Goal: Task Accomplishment & Management: Use online tool/utility

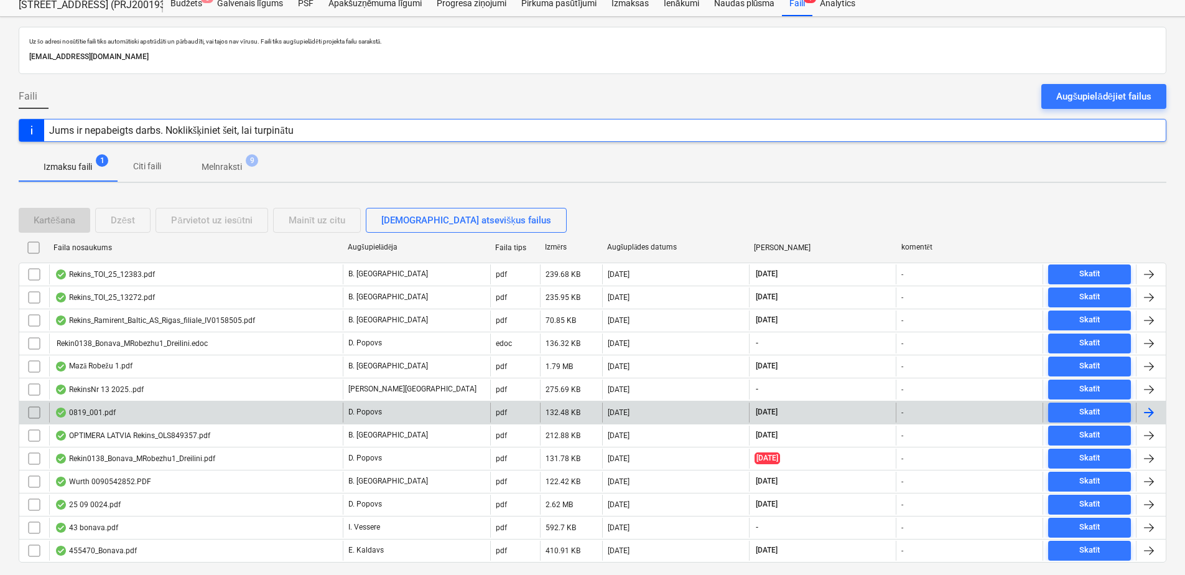
scroll to position [62, 0]
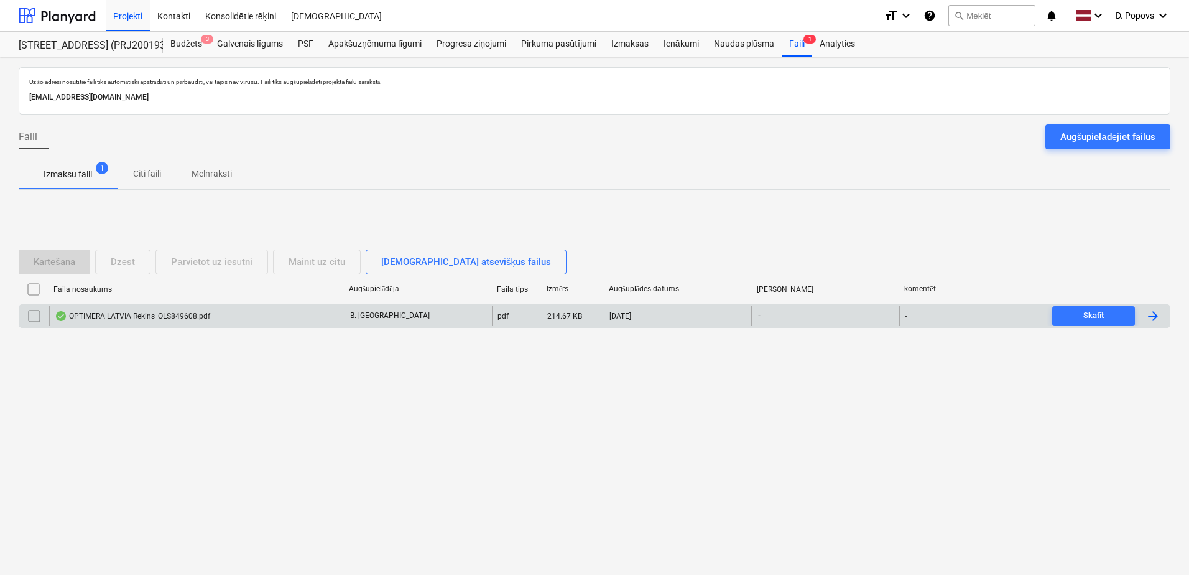
click at [248, 323] on div "OPTIMERA LATVIA Rekins_OLS849608.pdf" at bounding box center [196, 316] width 295 height 20
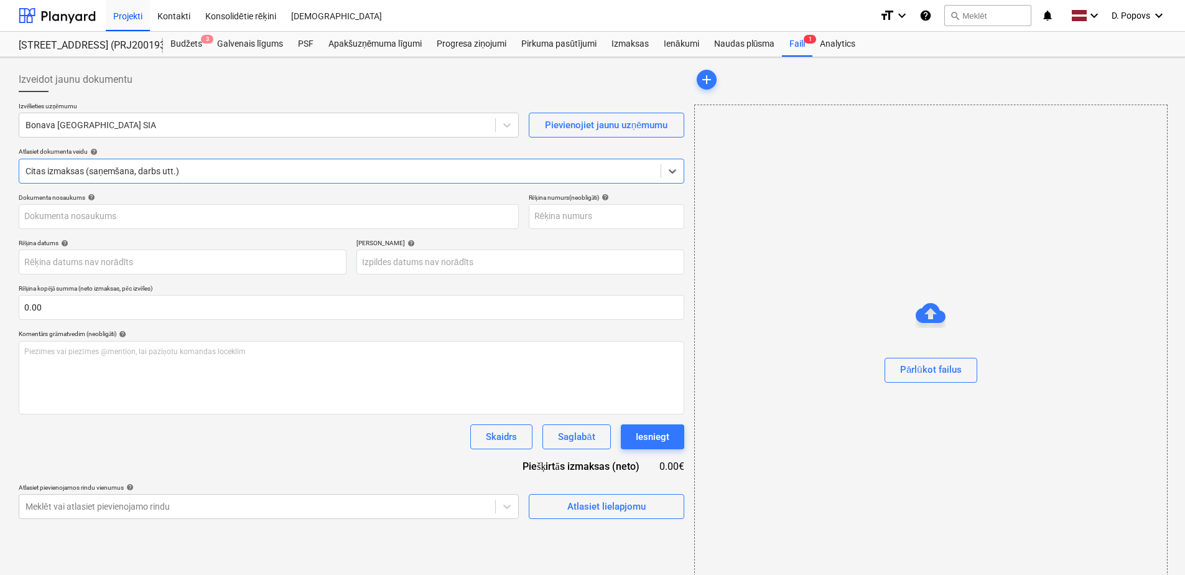
type input "OLS849608"
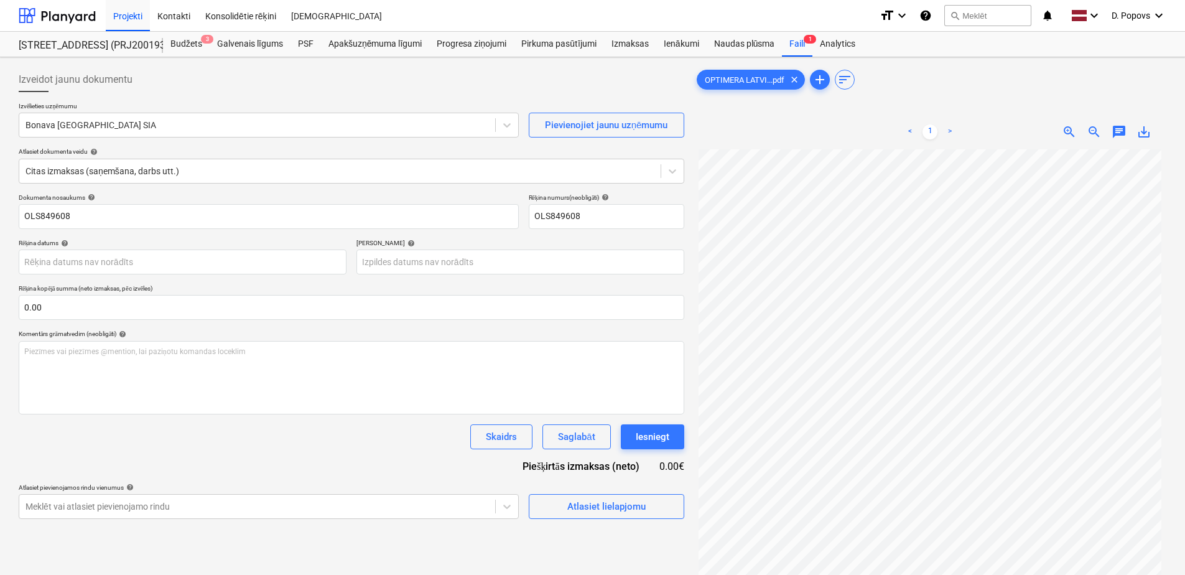
click at [83, 442] on div "Skaidrs Saglabāt Iesniegt" at bounding box center [352, 436] width 666 height 25
click at [544, 511] on span "Atlasiet lielapjomu" at bounding box center [606, 506] width 124 height 16
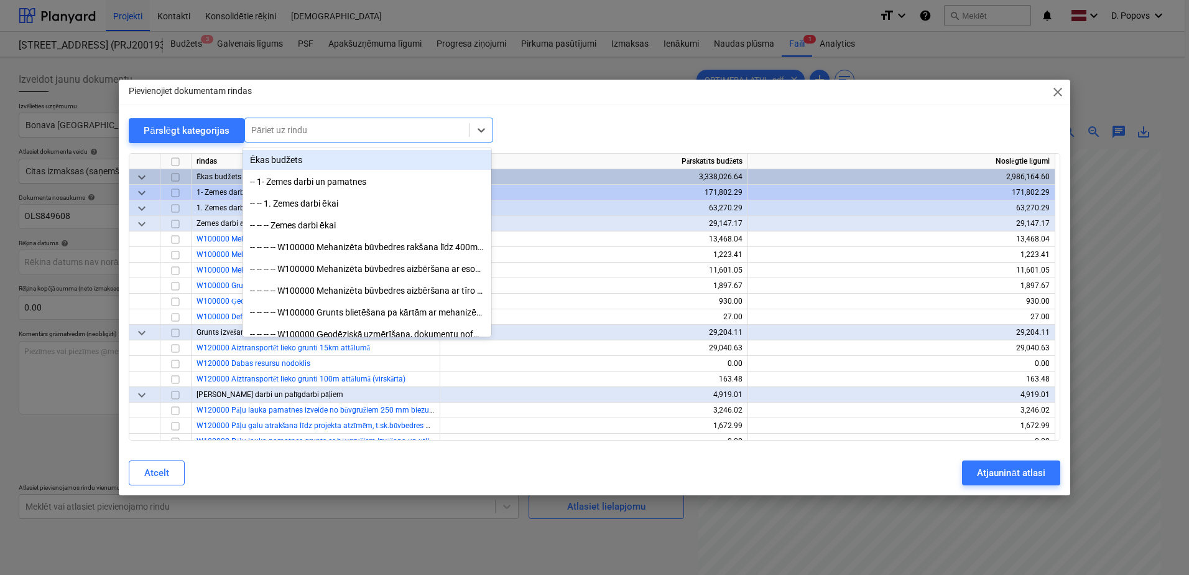
click at [360, 135] on div at bounding box center [357, 130] width 212 height 12
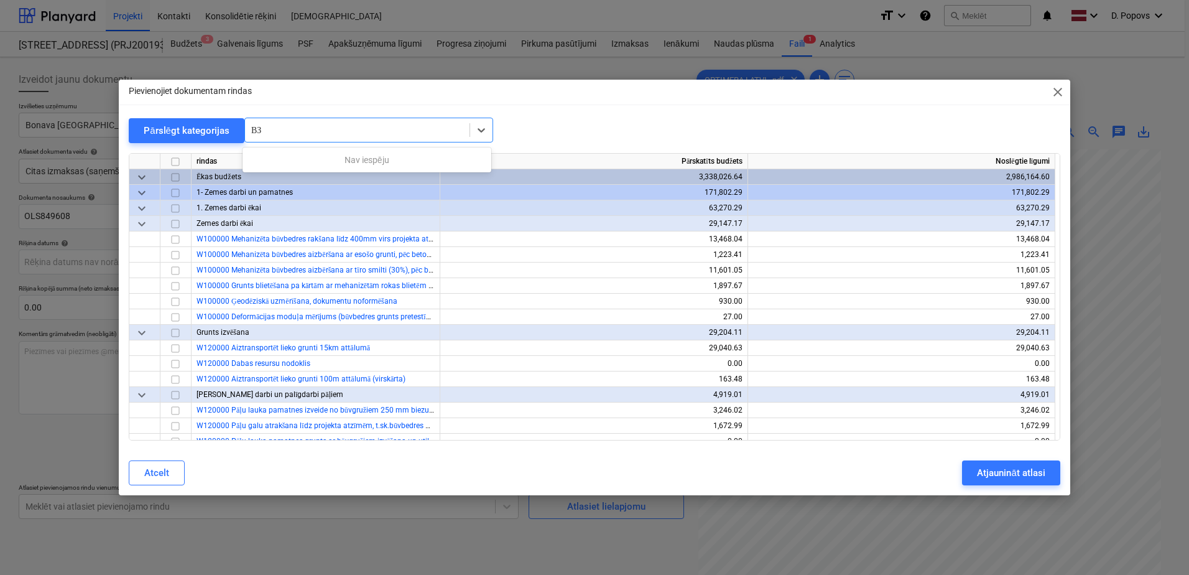
type input "В"
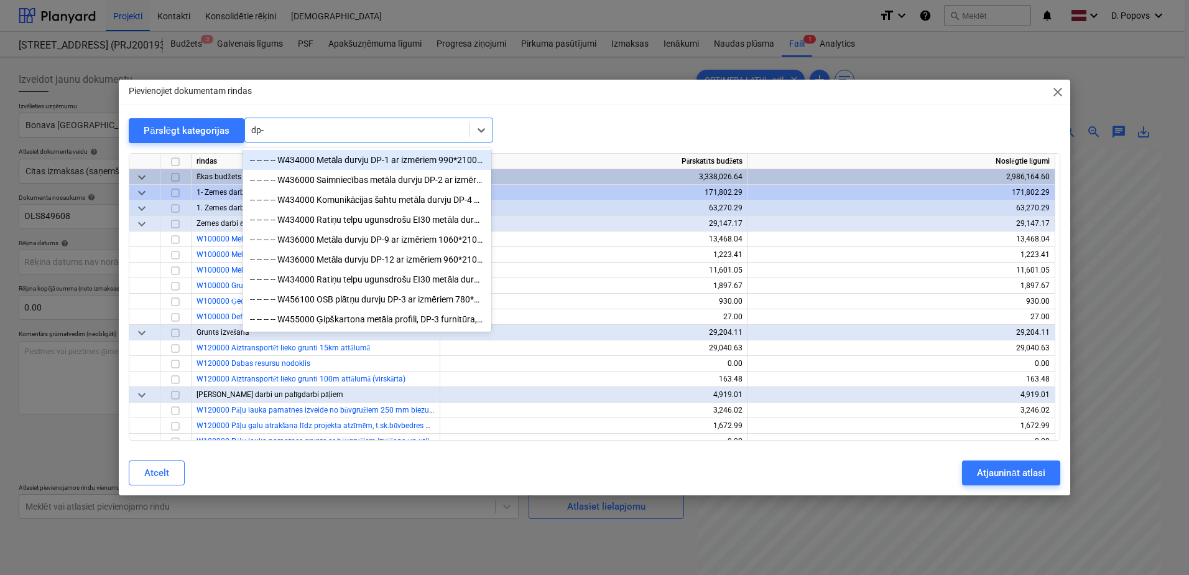
type input "dp-3"
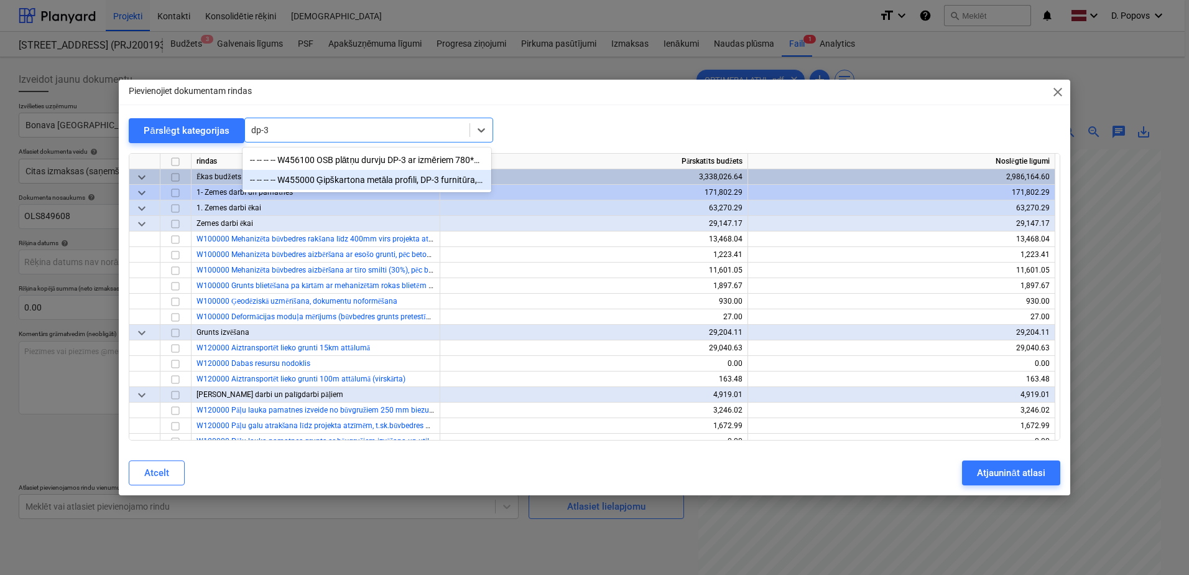
click at [355, 175] on div "-- -- -- -- W455000 Ģipškartona metāla profili, DP-3 furnitūra, šuvju lenta, šp…" at bounding box center [367, 180] width 249 height 20
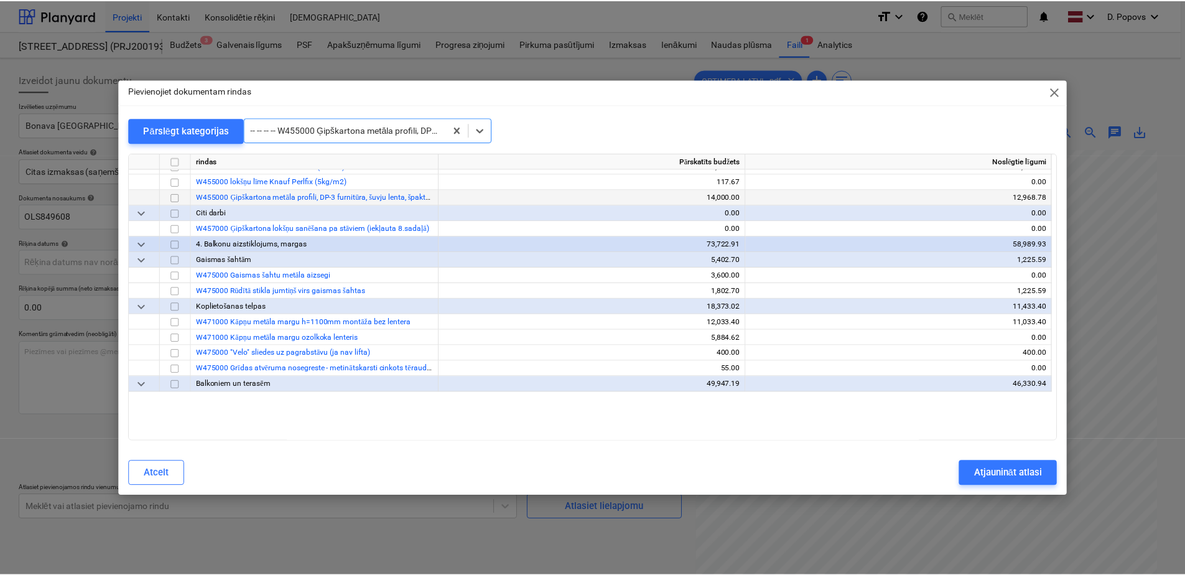
scroll to position [4665, 0]
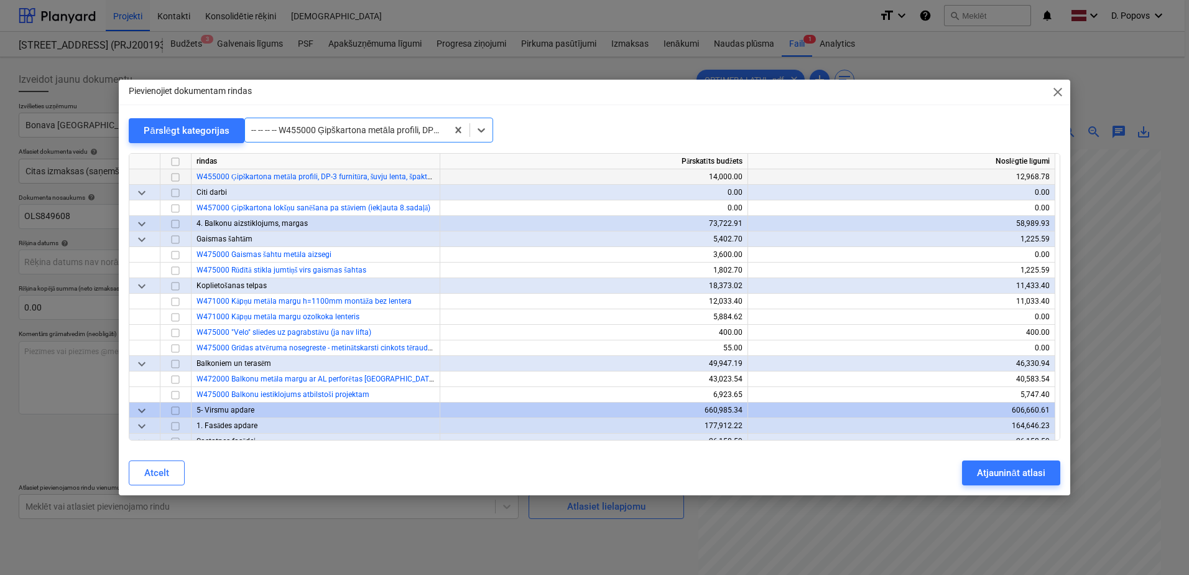
click at [169, 180] on input "checkbox" at bounding box center [175, 177] width 15 height 15
click at [1004, 480] on div "Atjaunināt atlasi" at bounding box center [1011, 473] width 68 height 16
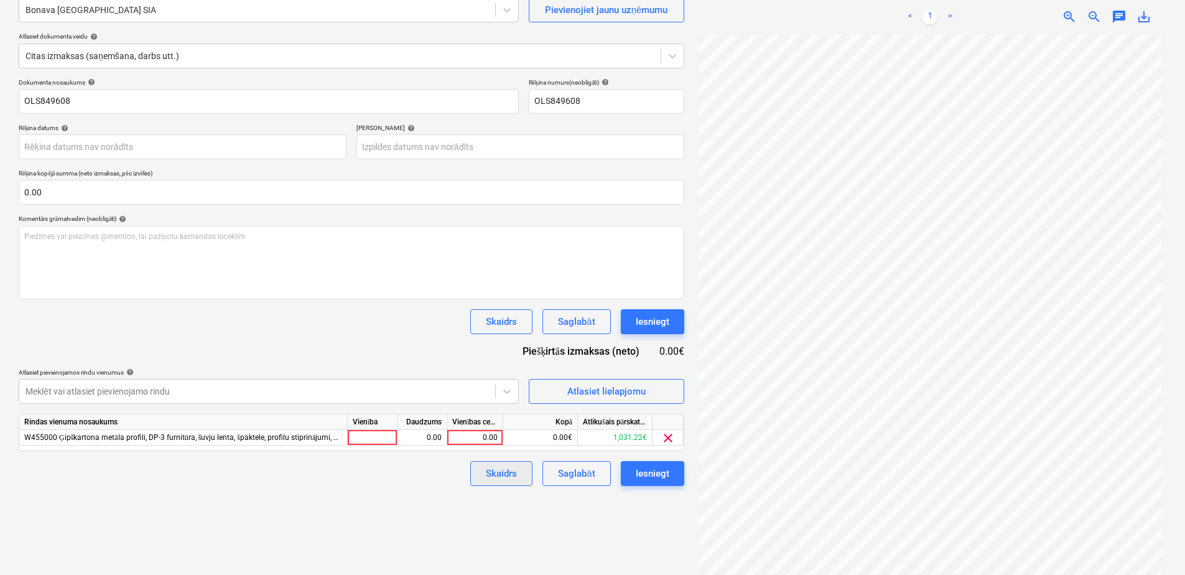
scroll to position [124, 0]
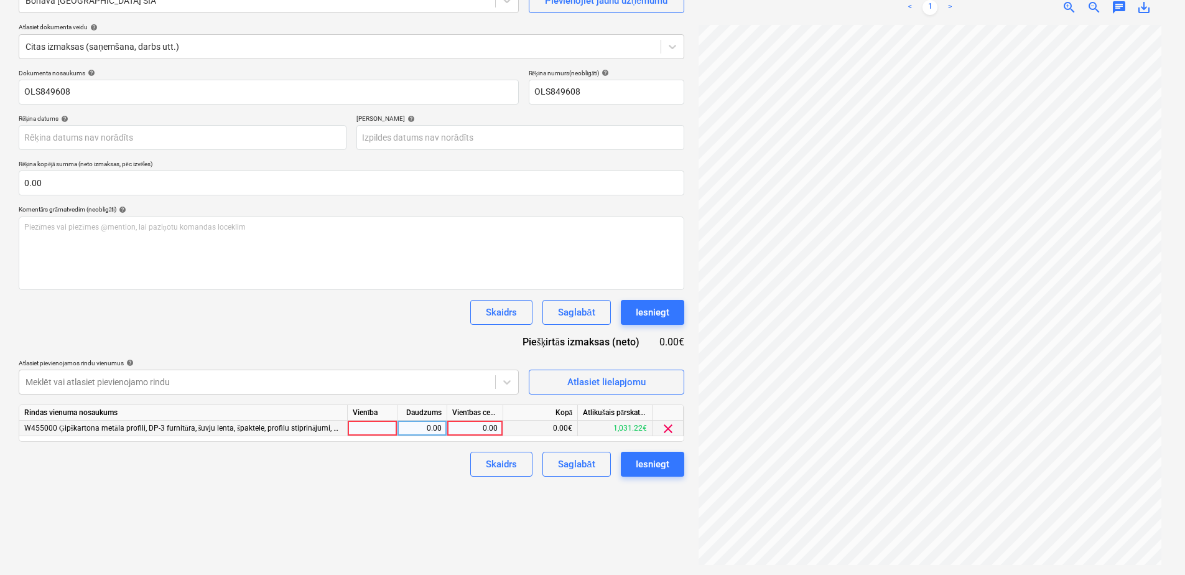
click at [480, 434] on div "0.00" at bounding box center [474, 428] width 45 height 16
type input "85.58"
click at [493, 418] on div "Vienības cena" at bounding box center [475, 413] width 56 height 16
drag, startPoint x: 353, startPoint y: 313, endPoint x: 356, endPoint y: 323, distance: 10.4
click at [353, 314] on div "Skaidrs Saglabāt Iesniegt" at bounding box center [352, 312] width 666 height 25
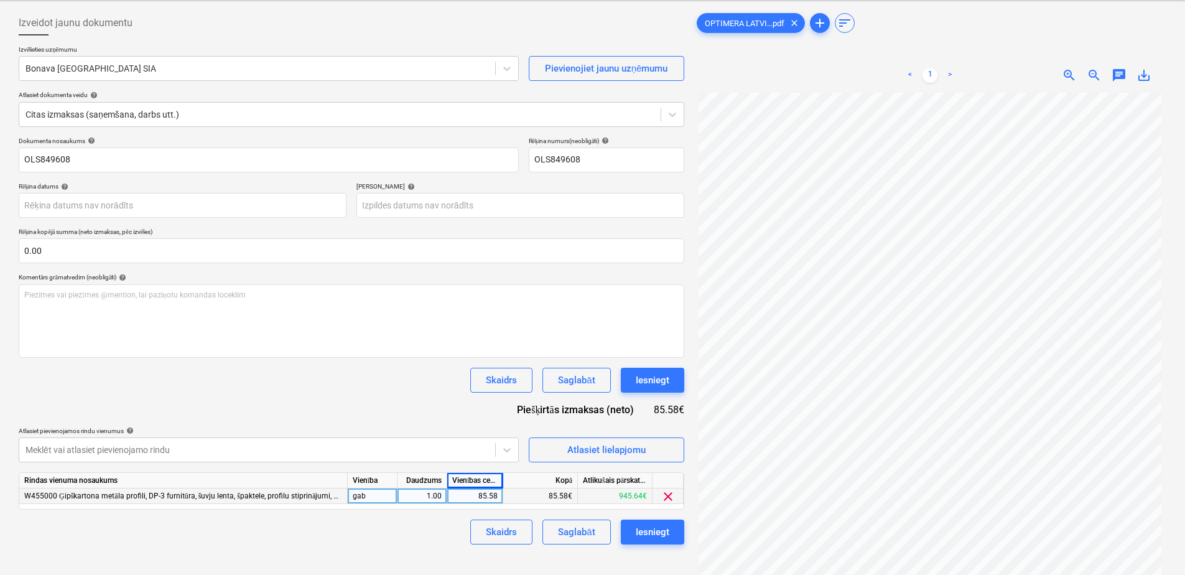
scroll to position [0, 0]
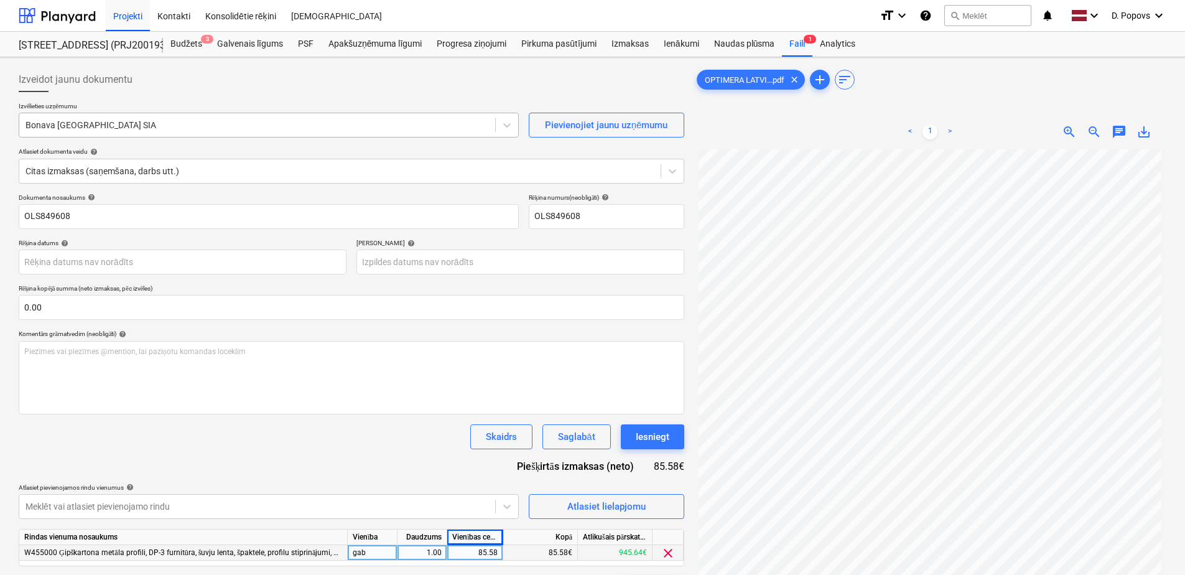
drag, startPoint x: 230, startPoint y: 144, endPoint x: 236, endPoint y: 129, distance: 16.2
click at [231, 142] on div "Izvēlieties uzņēmumu Bonava Latvija SIA Pievienojiet jaunu uzņēmumu Atlasiet do…" at bounding box center [352, 147] width 666 height 91
click at [237, 126] on div at bounding box center [257, 125] width 463 height 12
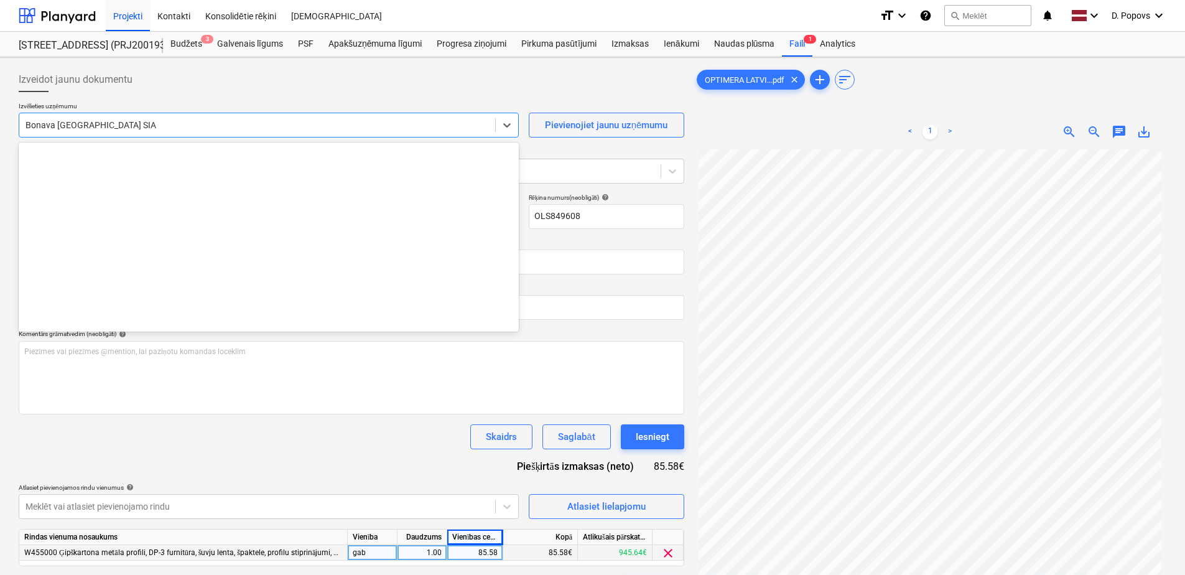
scroll to position [2351, 0]
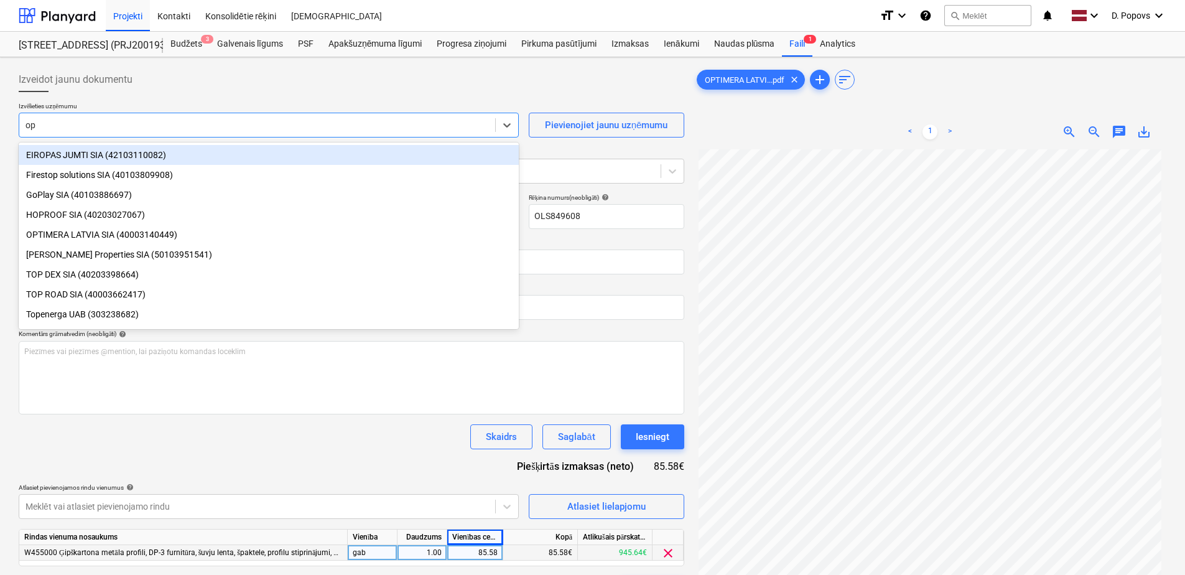
type input "opt"
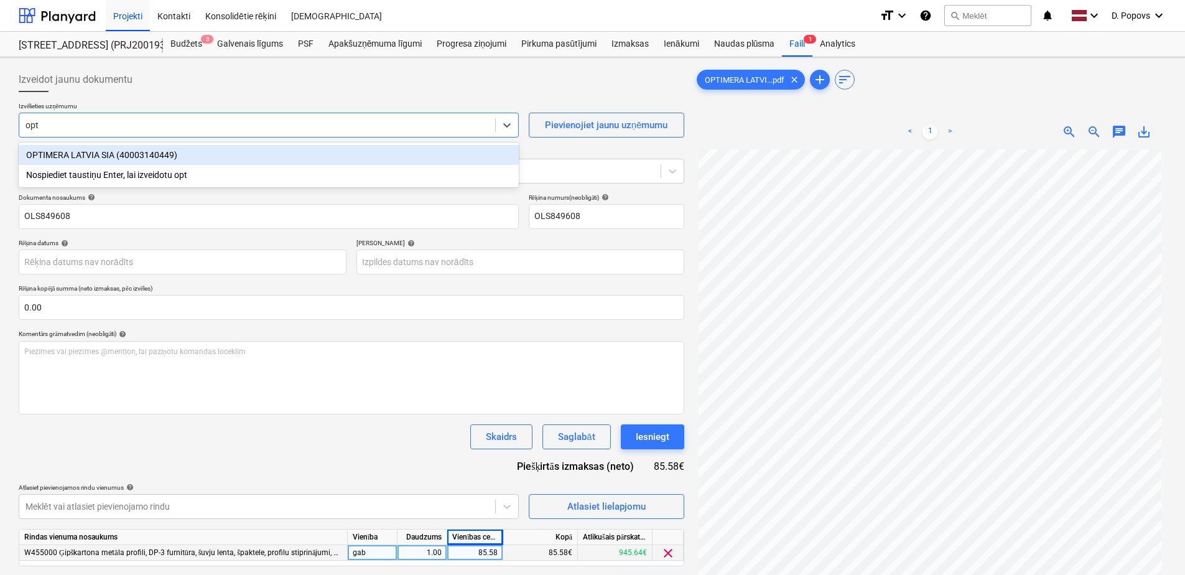
click at [235, 163] on div "OPTIMERA LATVIA SIA (40003140449)" at bounding box center [269, 155] width 500 height 20
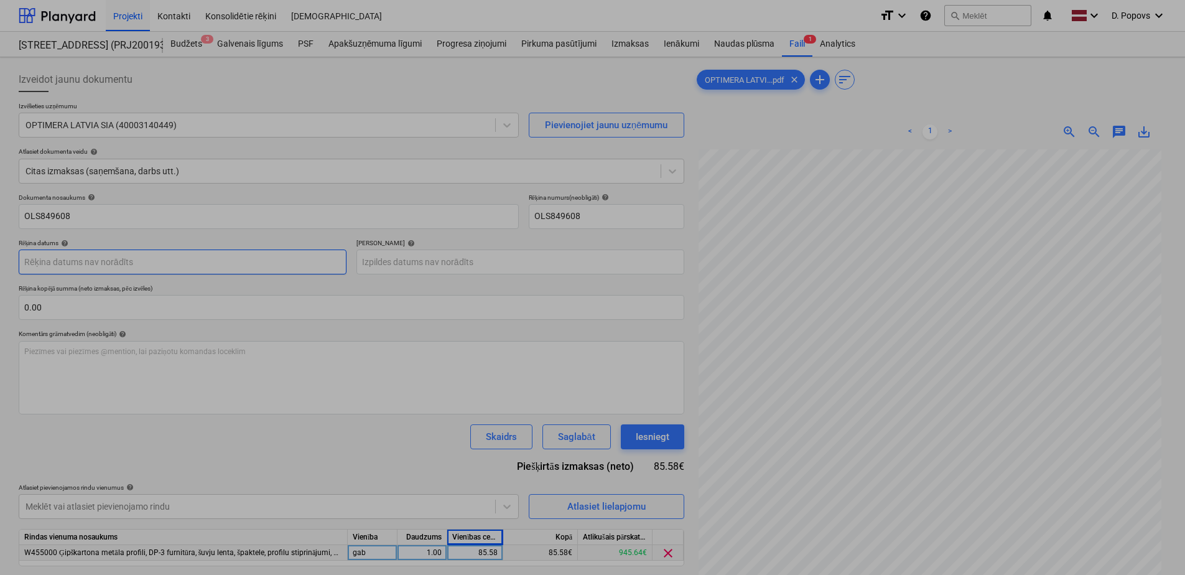
click at [216, 266] on body "Projekti Kontakti Konsolidētie rēķini Iesūtne format_size keyboard_arrow_down h…" at bounding box center [592, 287] width 1185 height 575
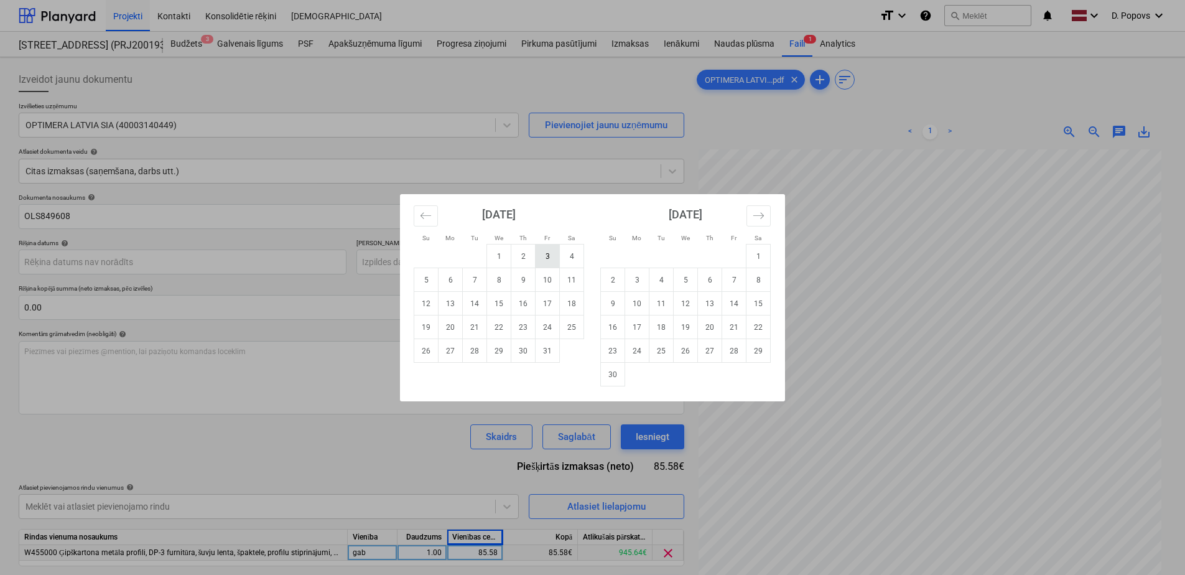
click at [553, 256] on td "3" at bounding box center [548, 256] width 24 height 24
type input "[DATE]"
click at [479, 274] on body "Projekti Kontakti Konsolidētie rēķini Iesūtne format_size keyboard_arrow_down h…" at bounding box center [592, 287] width 1185 height 575
click at [752, 214] on button "Move forward to switch to the next month." at bounding box center [758, 215] width 24 height 21
click at [753, 214] on icon "Move forward to switch to the next month." at bounding box center [759, 216] width 12 height 12
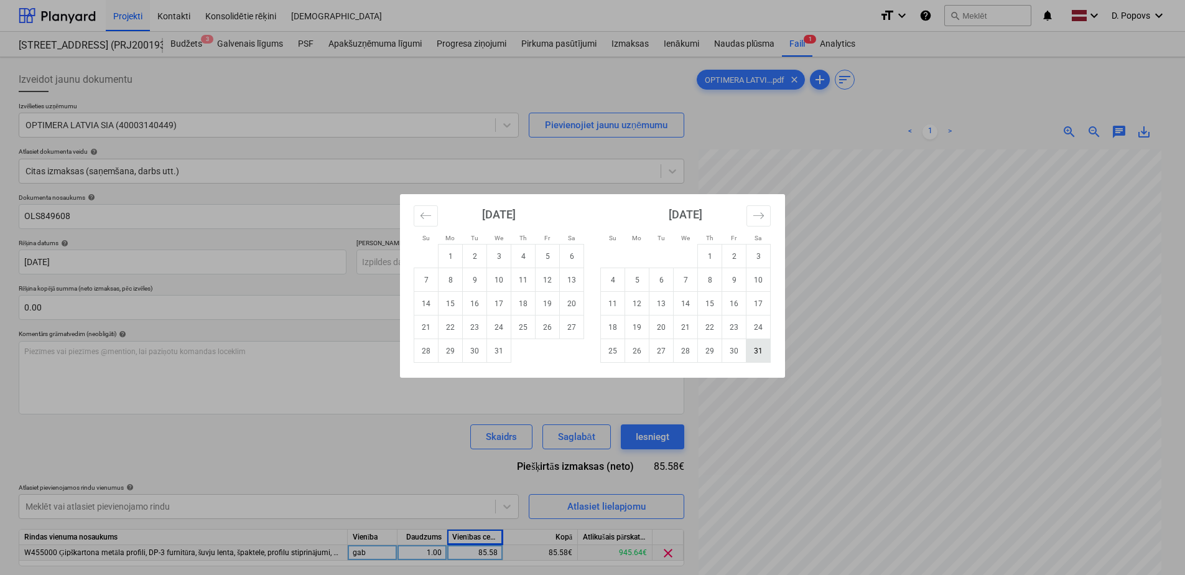
click at [764, 350] on td "31" at bounding box center [758, 351] width 24 height 24
type input "[DATE]"
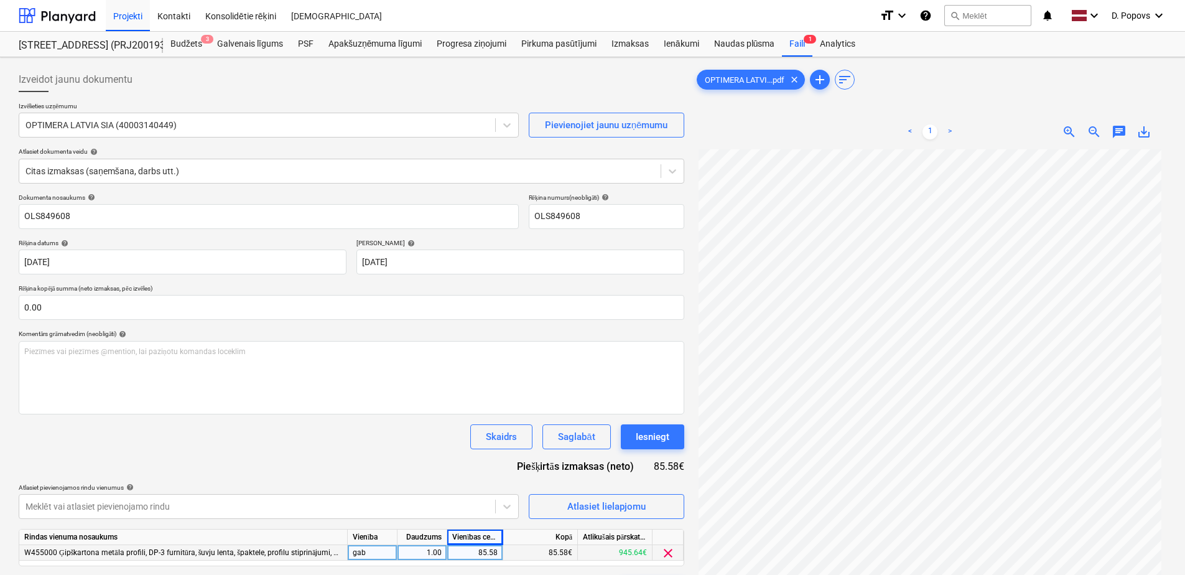
scroll to position [124, 0]
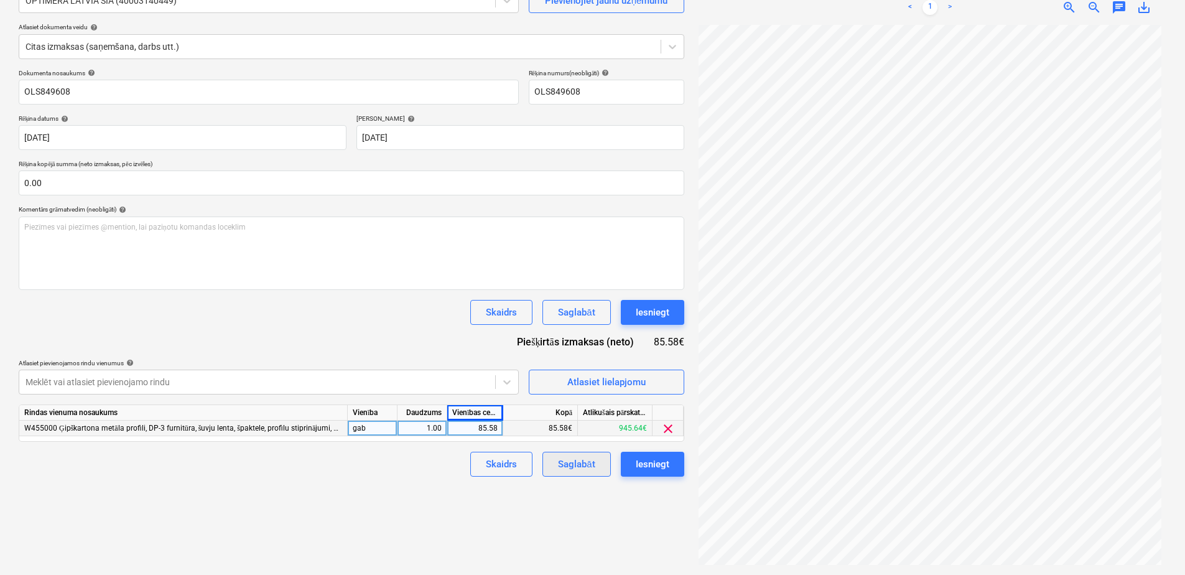
click at [570, 462] on div "Saglabāt" at bounding box center [576, 464] width 37 height 16
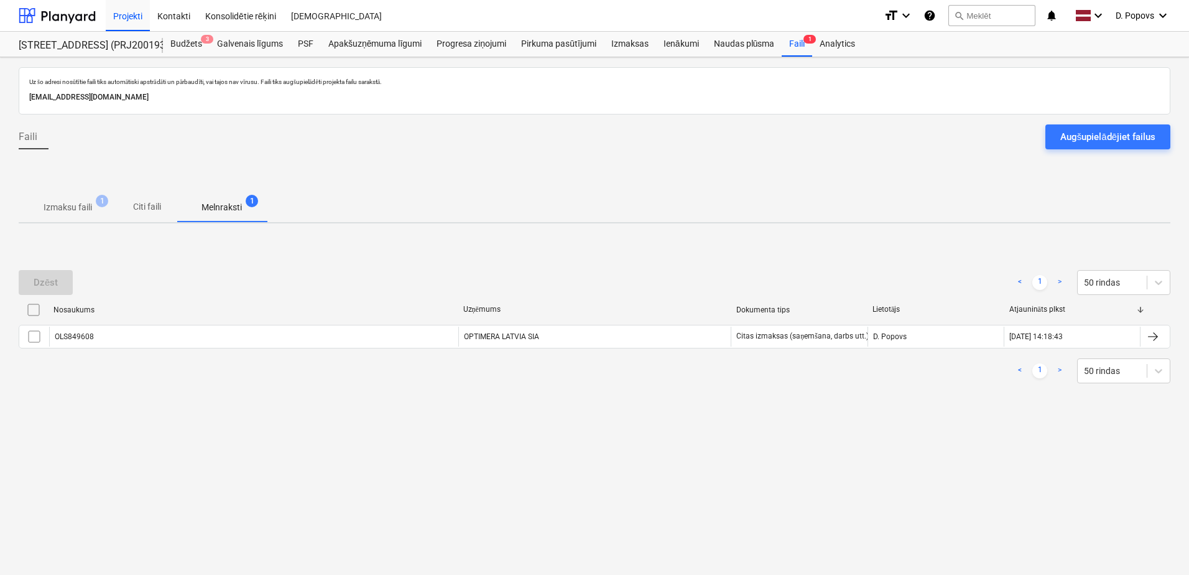
click at [58, 205] on p "Izmaksu faili" at bounding box center [68, 207] width 49 height 13
